Goal: Information Seeking & Learning: Learn about a topic

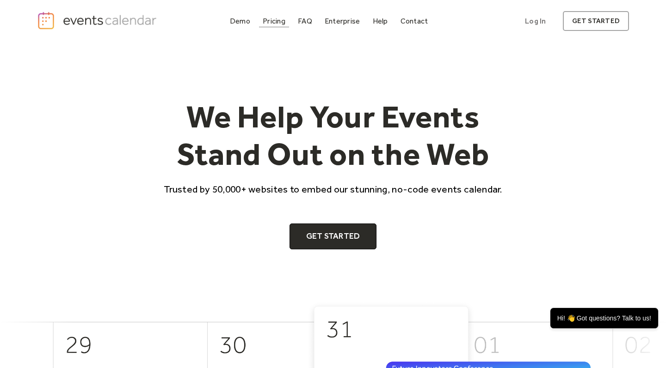
click at [277, 22] on div "Pricing" at bounding box center [274, 20] width 23 height 5
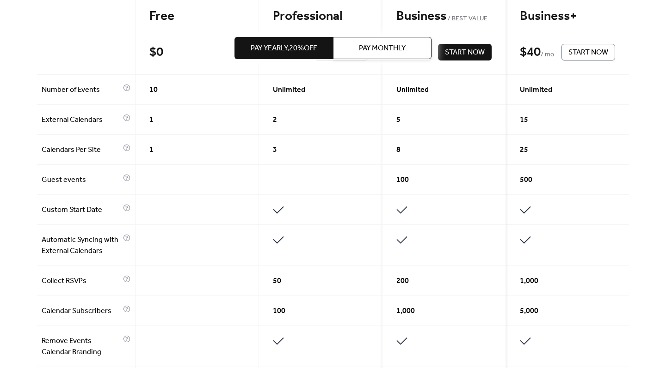
scroll to position [276, 0]
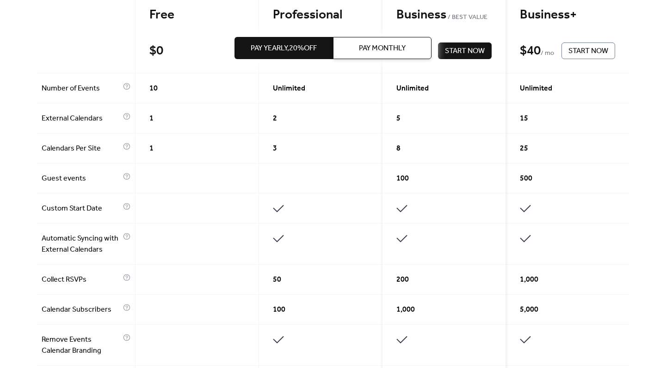
click at [664, 198] on div "Get the best of your Events Calendar Pay Yearly, 20% off Pay Monthly Free $ 0 S…" at bounding box center [333, 298] width 666 height 1064
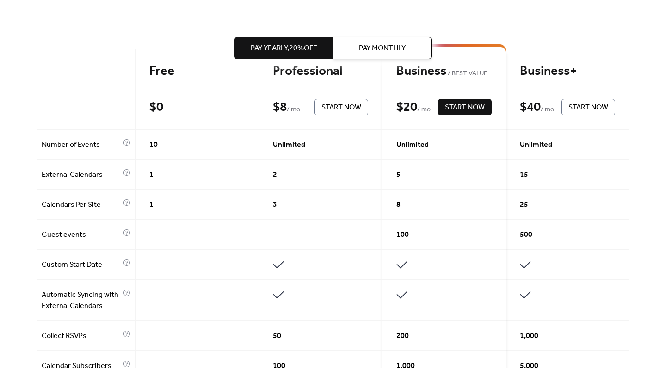
scroll to position [219, 0]
click at [398, 54] on span "Pay Monthly" at bounding box center [382, 48] width 47 height 11
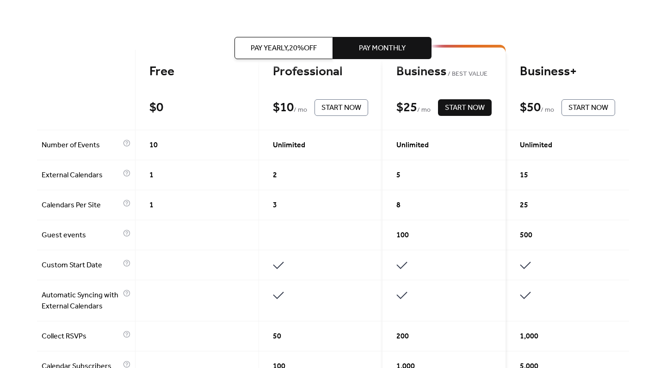
click at [270, 46] on span "Pay Yearly, 20% off" at bounding box center [284, 48] width 66 height 11
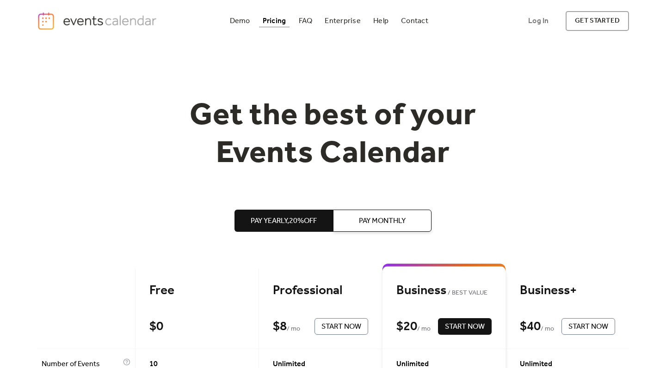
scroll to position [0, 0]
click at [239, 18] on div "Demo" at bounding box center [240, 20] width 20 height 5
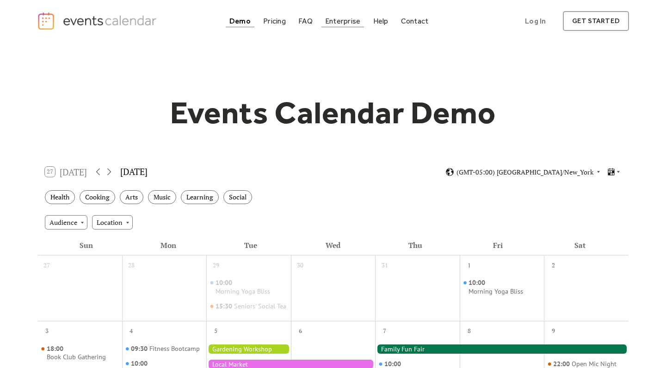
click at [351, 24] on div "Enterprise" at bounding box center [342, 20] width 35 height 5
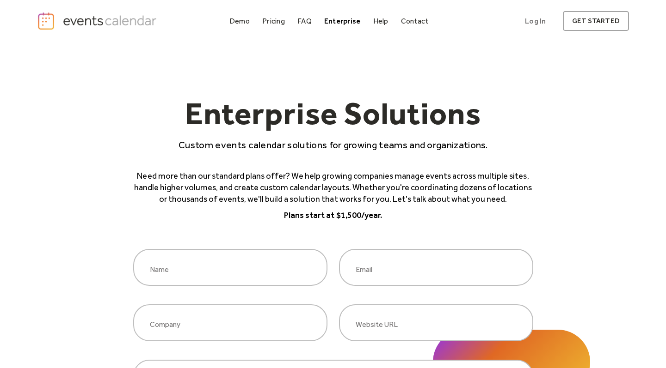
click at [377, 18] on div "Help" at bounding box center [380, 20] width 15 height 5
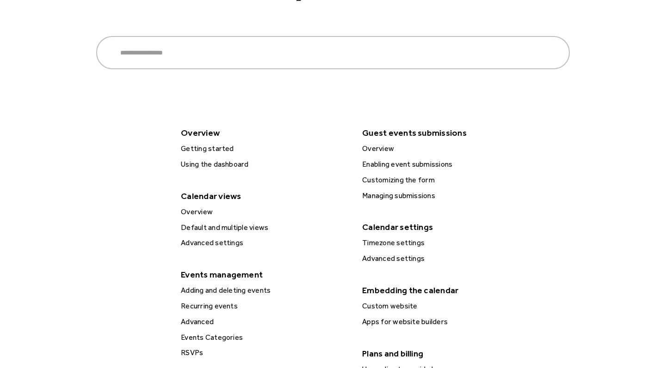
scroll to position [123, 0]
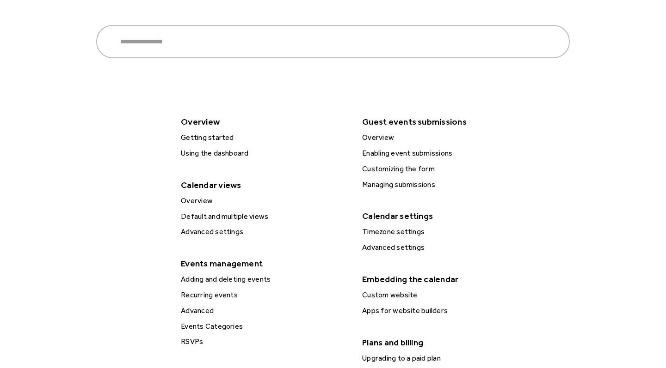
click at [192, 201] on div "Overview" at bounding box center [264, 201] width 173 height 12
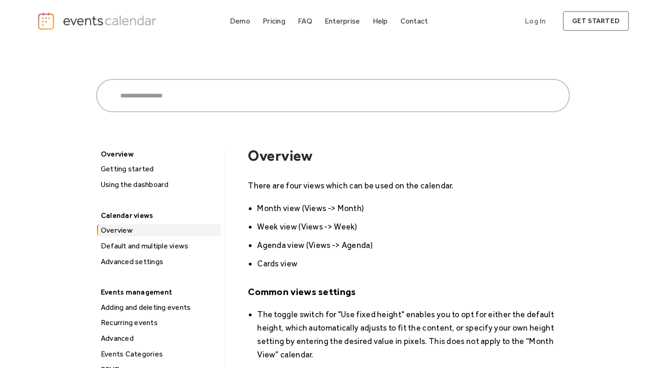
click at [264, 244] on li "Agenda view (Views -> Agenda)" at bounding box center [413, 245] width 312 height 13
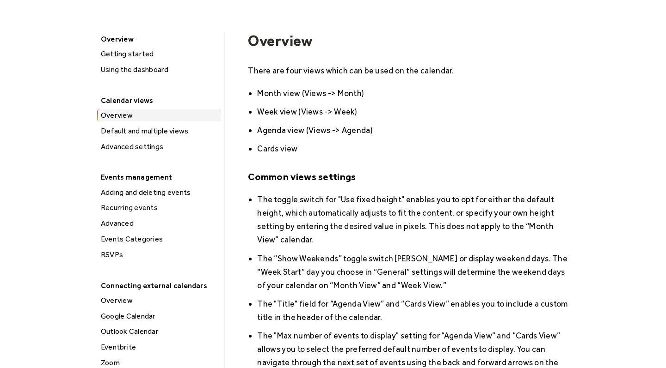
scroll to position [123, 0]
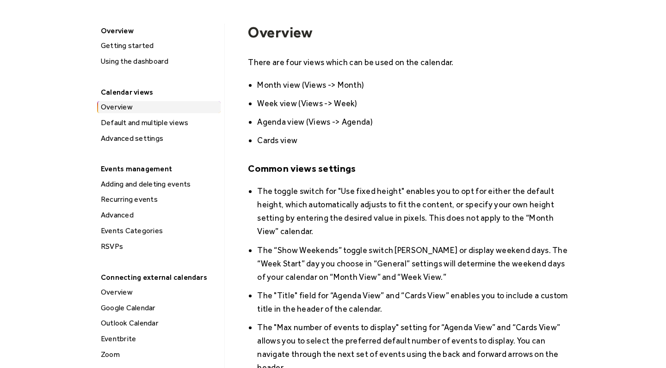
click at [136, 227] on div "Events Categories" at bounding box center [159, 231] width 123 height 12
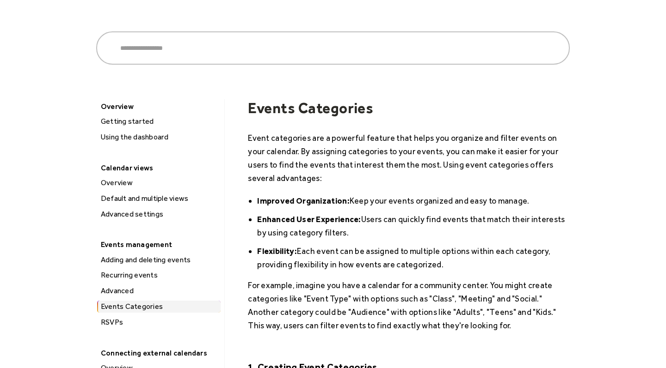
scroll to position [50, 0]
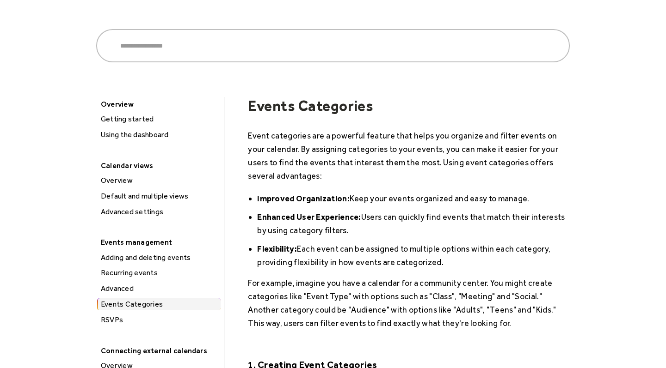
click at [109, 319] on div "RSVPs" at bounding box center [159, 320] width 123 height 12
